Goal: Information Seeking & Learning: Learn about a topic

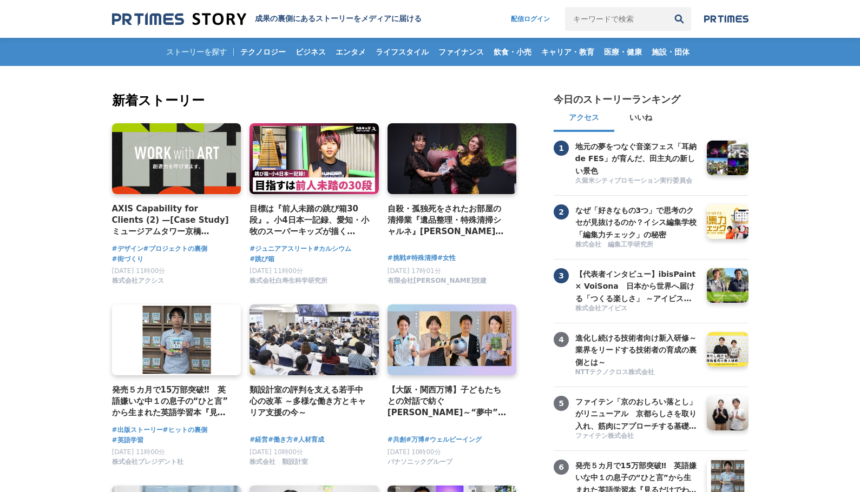
click at [636, 18] on input "キーワードで検索" at bounding box center [616, 19] width 102 height 24
type input "新卒採用"
click at [667, 7] on button "検索" at bounding box center [679, 19] width 24 height 24
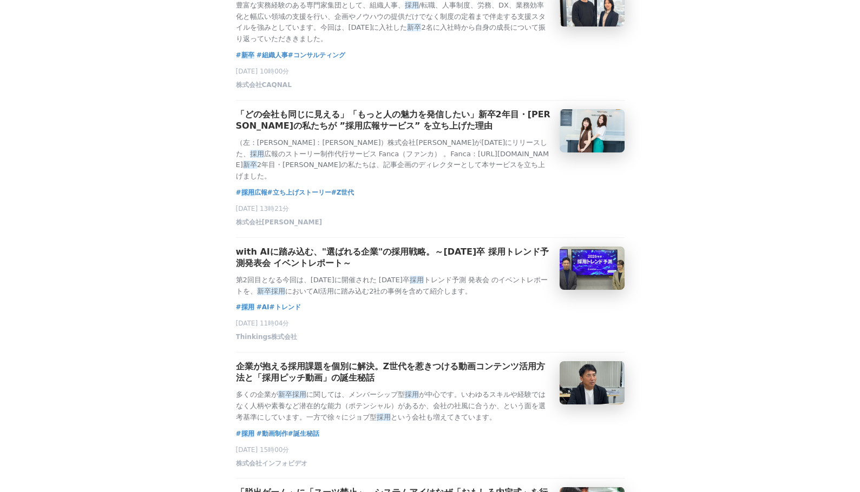
scroll to position [812, 0]
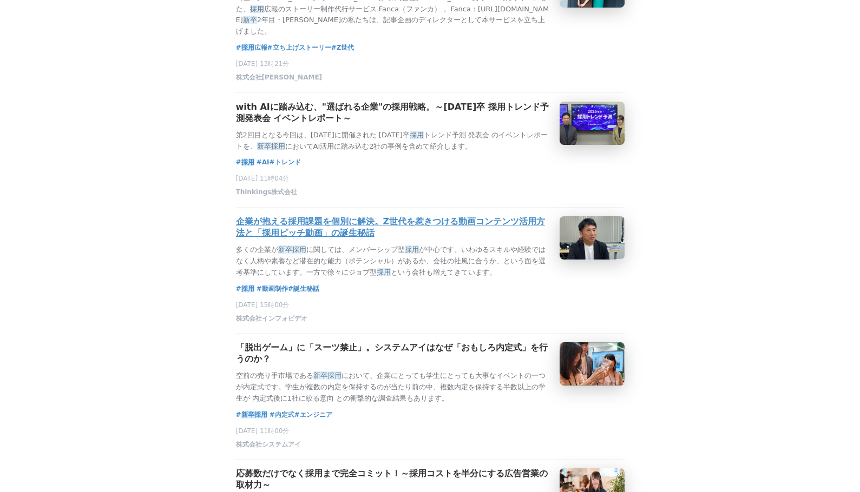
click at [357, 239] on h3 "企業が抱える採用課題を個別に解決。Z世代を惹きつける動画コンテンツ活用方法と「採用ピッチ動画」の誕生秘話" at bounding box center [393, 227] width 315 height 23
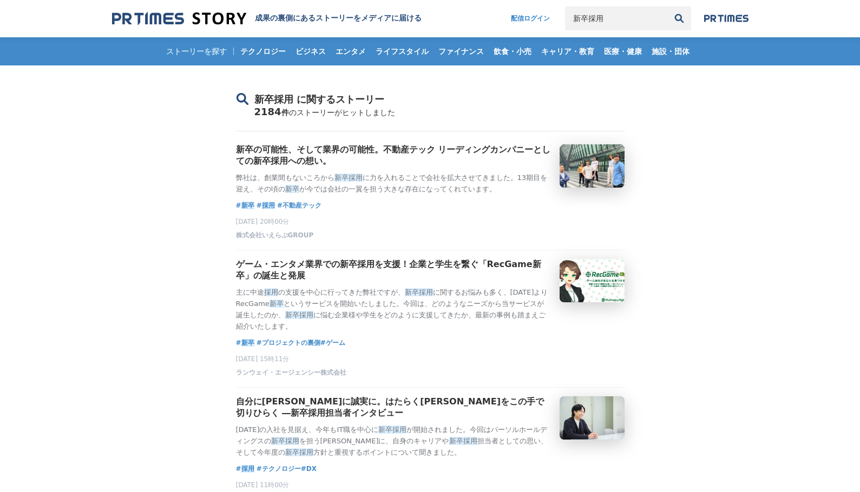
scroll to position [0, 0]
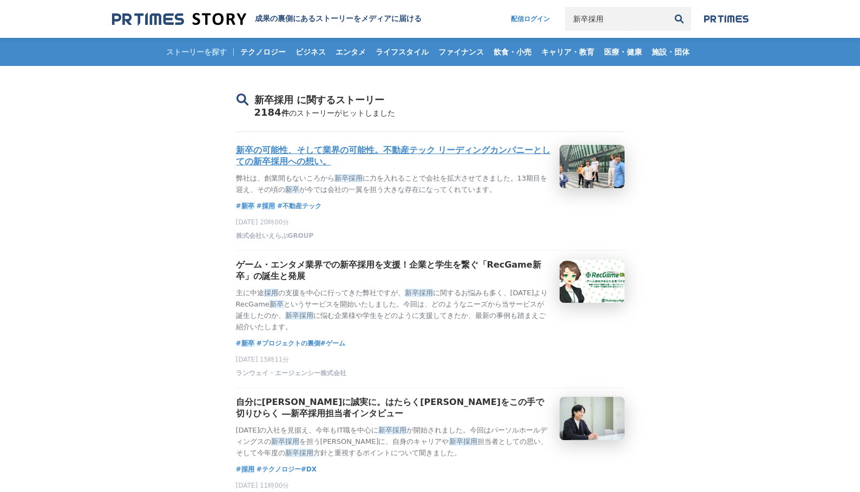
click at [338, 164] on h3 "新卒の可能性、そして業界の可能性。不動産テック リーディングカンパニーとしての新卒採用への想い。" at bounding box center [393, 156] width 315 height 23
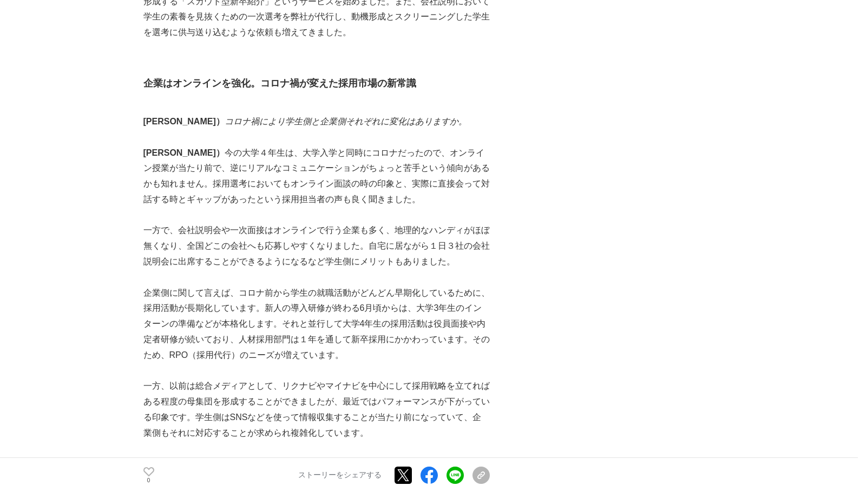
scroll to position [1353, 0]
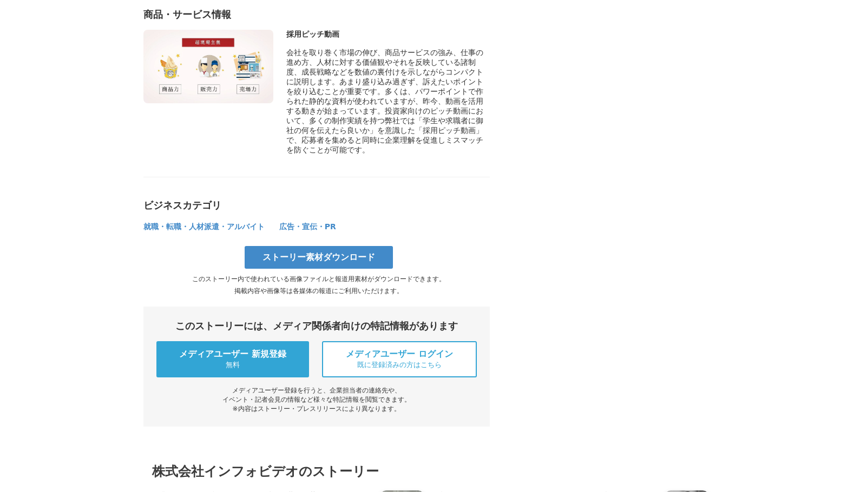
scroll to position [3355, 0]
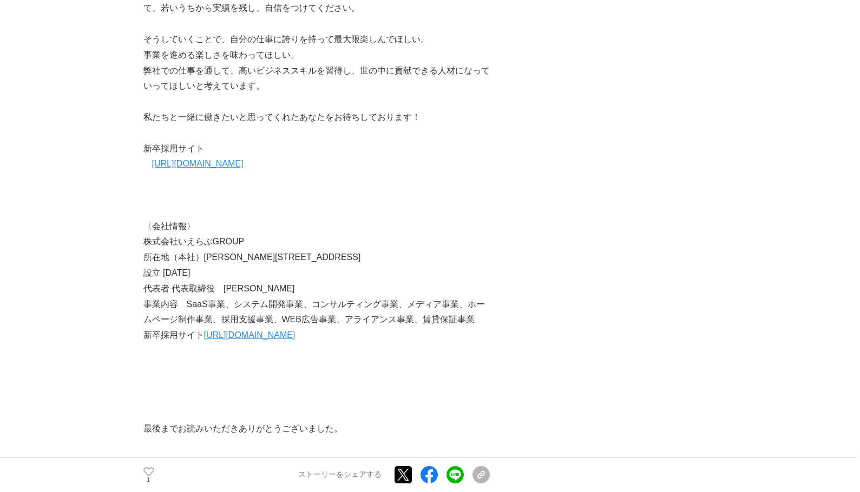
scroll to position [2543, 0]
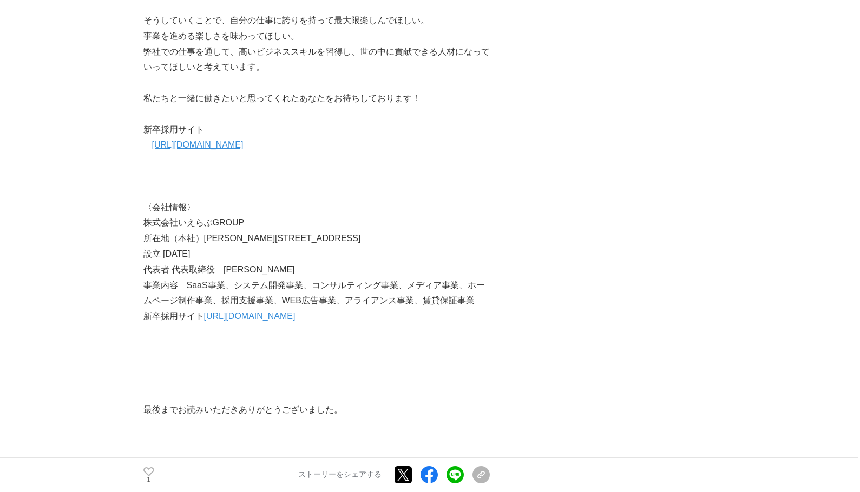
click at [243, 149] on link "https://www.ielove-group.jp/recruit/newgrad/" at bounding box center [197, 144] width 91 height 9
